Goal: Find contact information: Obtain details needed to contact an individual or organization

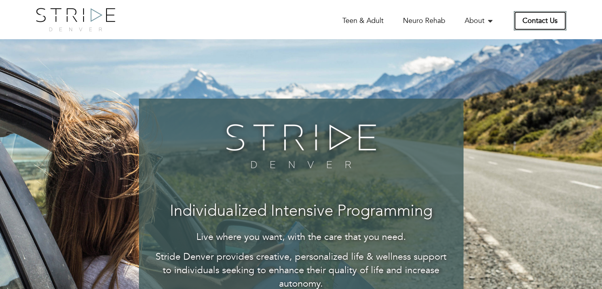
click at [537, 23] on link "Contact Us" at bounding box center [540, 20] width 53 height 19
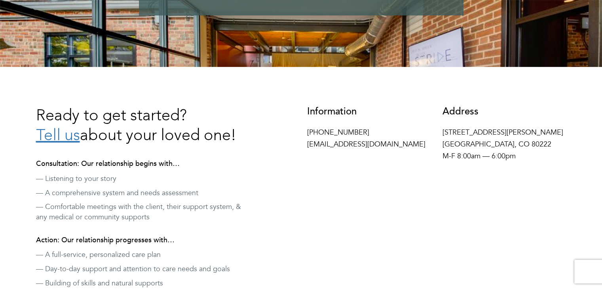
scroll to position [176, 0]
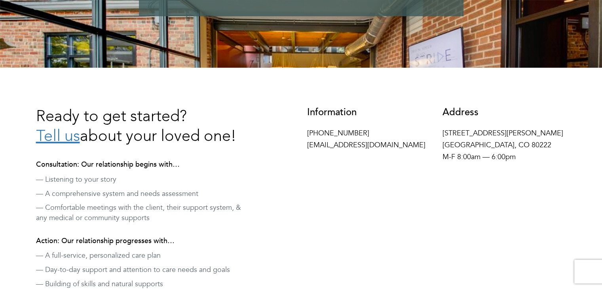
drag, startPoint x: 522, startPoint y: 157, endPoint x: 307, endPoint y: 116, distance: 218.9
click at [307, 116] on div "Information 970-425-6170 hello@stridedenver.com Address 4155 E Jewell Ave #716 …" at bounding box center [436, 137] width 271 height 60
copy div "Information 970-425-6170 hello@stridedenver.com Address 4155 E Jewell Ave #716 …"
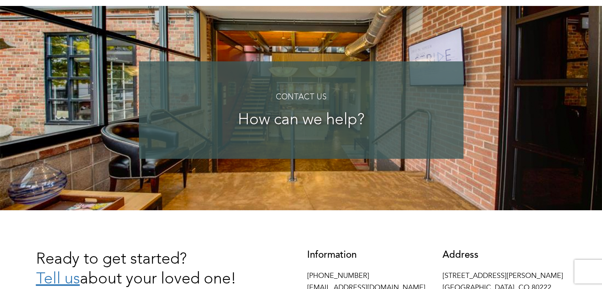
scroll to position [0, 0]
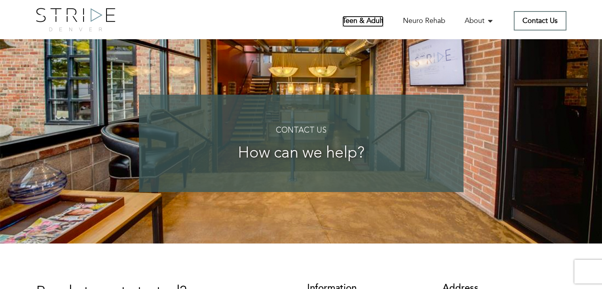
click at [373, 22] on link "Teen & Adult" at bounding box center [362, 21] width 41 height 11
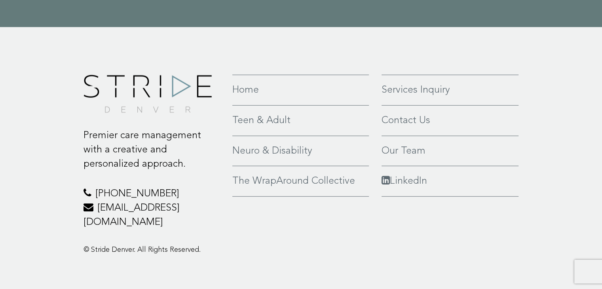
scroll to position [1839, 0]
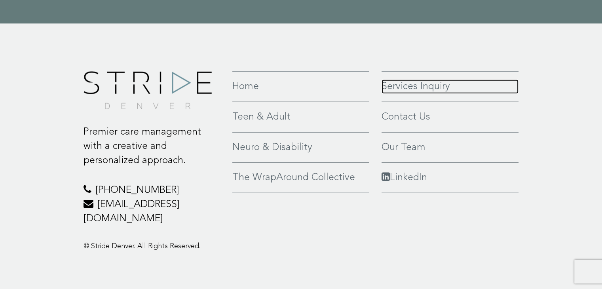
click at [424, 87] on link "Services Inquiry" at bounding box center [449, 87] width 137 height 14
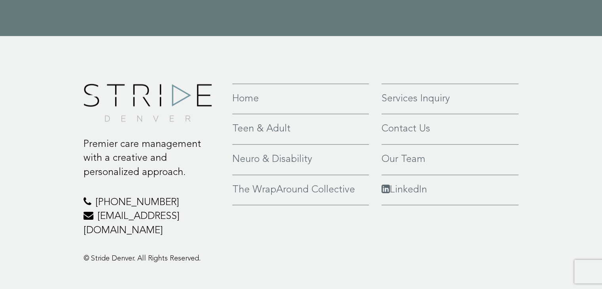
scroll to position [1127, 0]
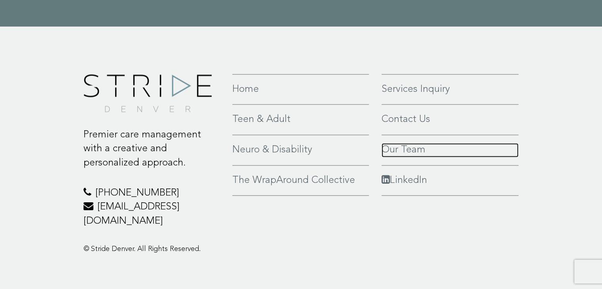
click at [405, 146] on link "Our Team" at bounding box center [449, 150] width 137 height 14
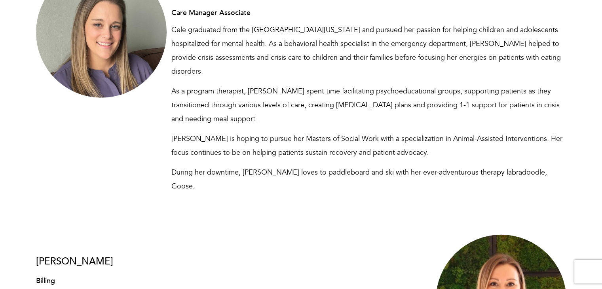
scroll to position [5262, 0]
